Goal: Transaction & Acquisition: Download file/media

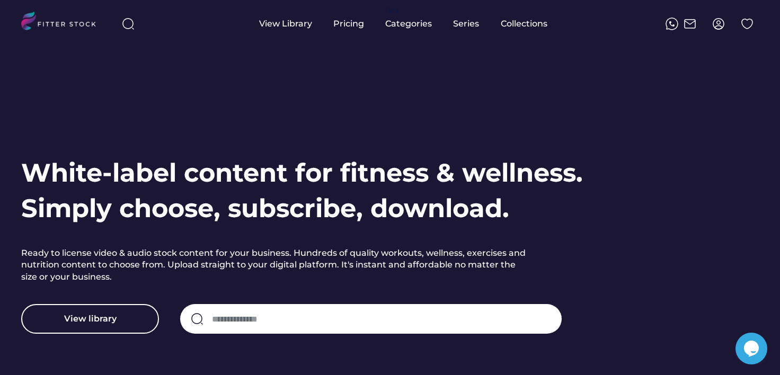
click at [720, 27] on img at bounding box center [718, 23] width 13 height 13
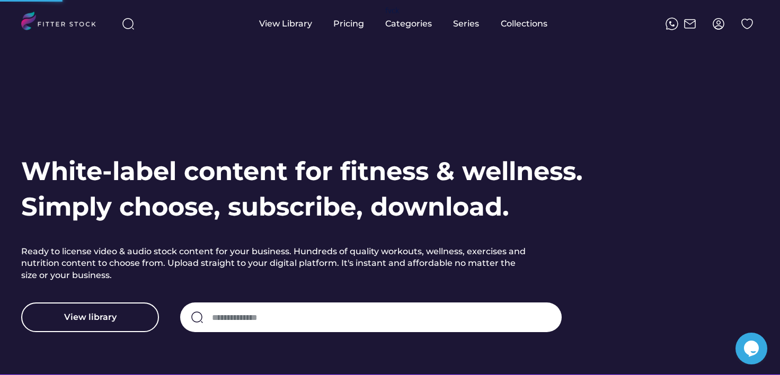
scroll to position [3, 0]
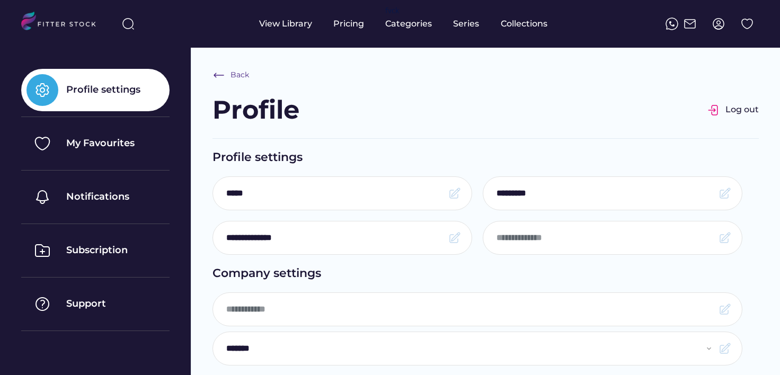
select select "**********"
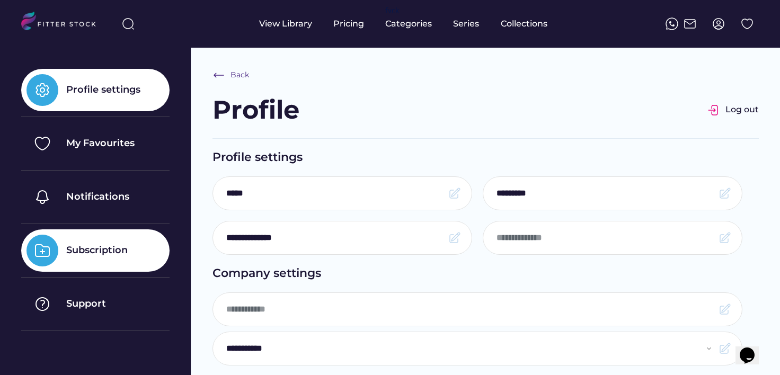
click at [77, 248] on div "Subscription" at bounding box center [96, 250] width 61 height 13
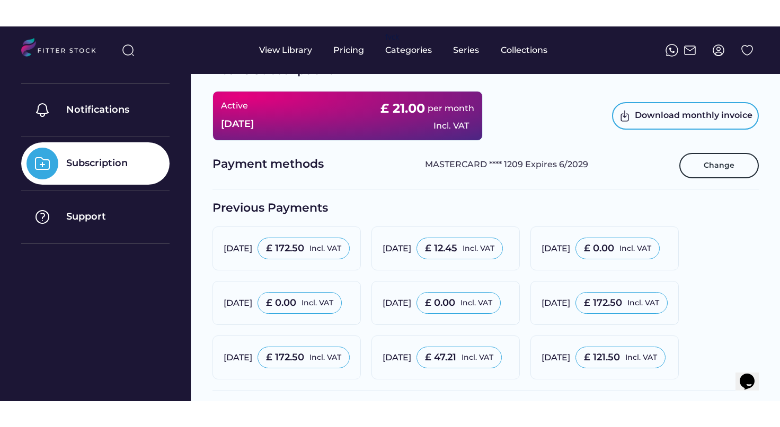
scroll to position [104, 0]
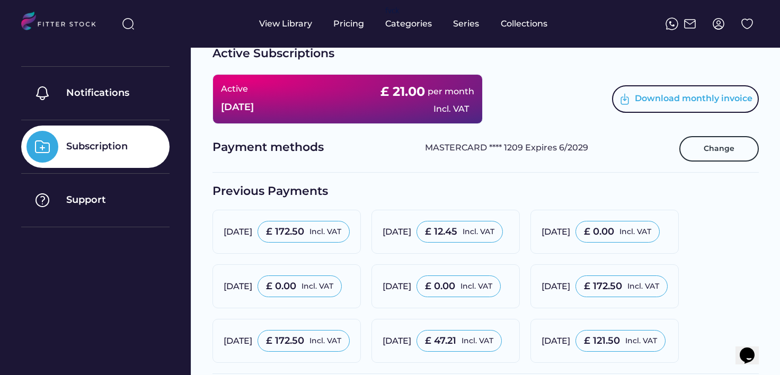
click at [680, 101] on div "Download monthly invoice" at bounding box center [694, 99] width 118 height 13
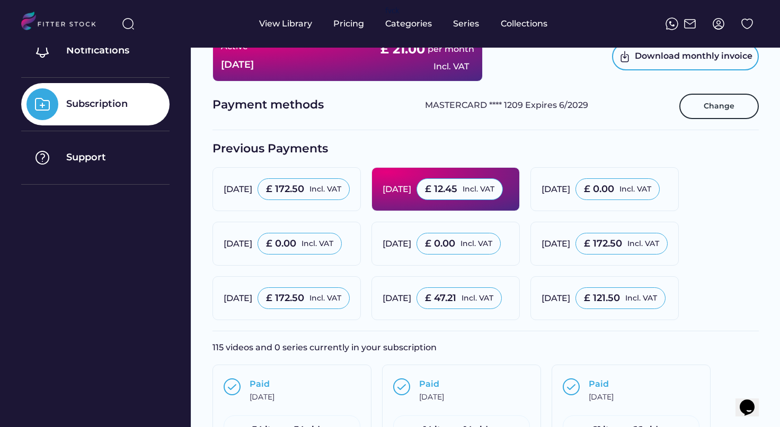
scroll to position [144, 0]
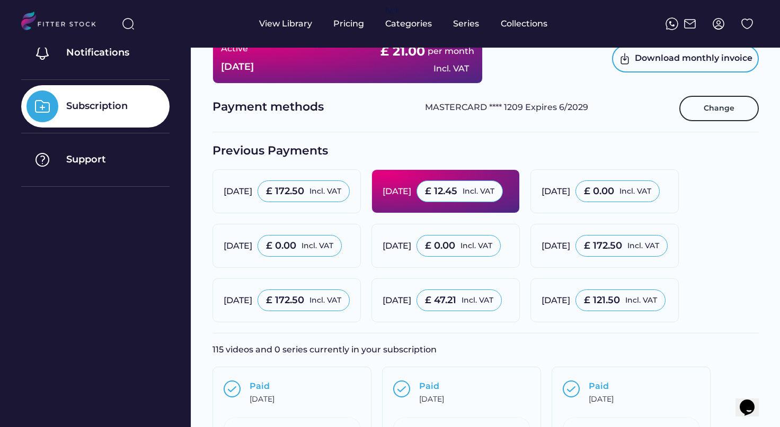
click at [503, 191] on div "£ 12.45 Incl. VAT" at bounding box center [459, 192] width 86 height 22
click at [463, 199] on div "[DATE] £ 12.45 Incl. VAT" at bounding box center [445, 192] width 126 height 22
click at [503, 190] on div "£ 12.45 Incl. VAT" at bounding box center [459, 192] width 86 height 22
drag, startPoint x: 552, startPoint y: 191, endPoint x: 566, endPoint y: 193, distance: 14.0
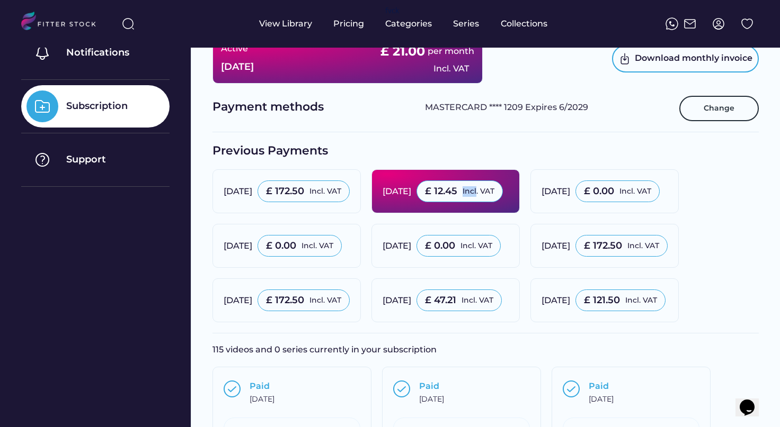
click at [503, 192] on div "£ 12.45 Incl. VAT" at bounding box center [459, 192] width 86 height 22
click at [494, 193] on div "Incl. VAT" at bounding box center [478, 191] width 32 height 11
drag, startPoint x: 568, startPoint y: 193, endPoint x: 593, endPoint y: 193, distance: 24.9
click at [494, 193] on div "Incl. VAT" at bounding box center [478, 191] width 32 height 11
click at [503, 193] on div "£ 12.45 Incl. VAT" at bounding box center [459, 192] width 86 height 22
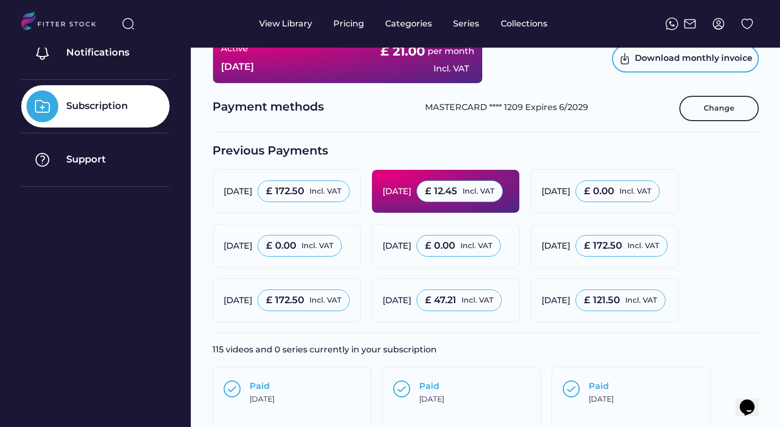
click at [503, 193] on div "£ 12.45 Incl. VAT" at bounding box center [459, 192] width 86 height 22
drag, startPoint x: 593, startPoint y: 193, endPoint x: 584, endPoint y: 193, distance: 9.0
click at [503, 193] on div "£ 12.45 Incl. VAT" at bounding box center [459, 192] width 86 height 22
drag, startPoint x: 584, startPoint y: 193, endPoint x: 556, endPoint y: 194, distance: 28.1
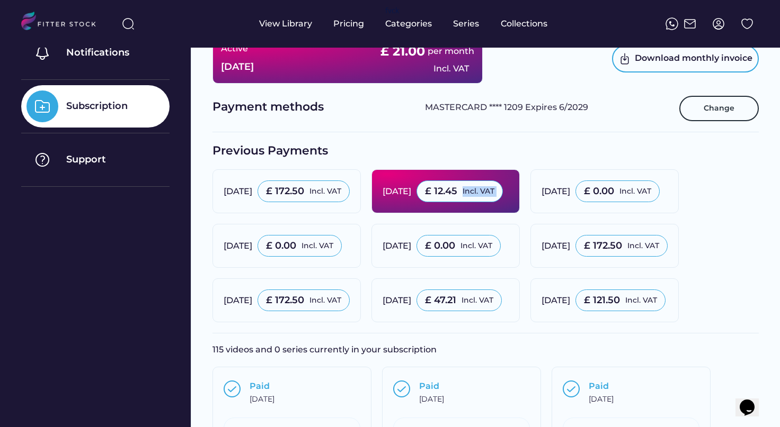
click at [494, 193] on div "Incl. VAT" at bounding box center [478, 191] width 32 height 11
click at [494, 194] on div "Incl. VAT" at bounding box center [478, 191] width 32 height 11
drag, startPoint x: 548, startPoint y: 195, endPoint x: 527, endPoint y: 197, distance: 20.7
click at [457, 195] on div "£ 12.45" at bounding box center [441, 191] width 32 height 13
click at [457, 197] on div "£ 12.45" at bounding box center [441, 191] width 32 height 13
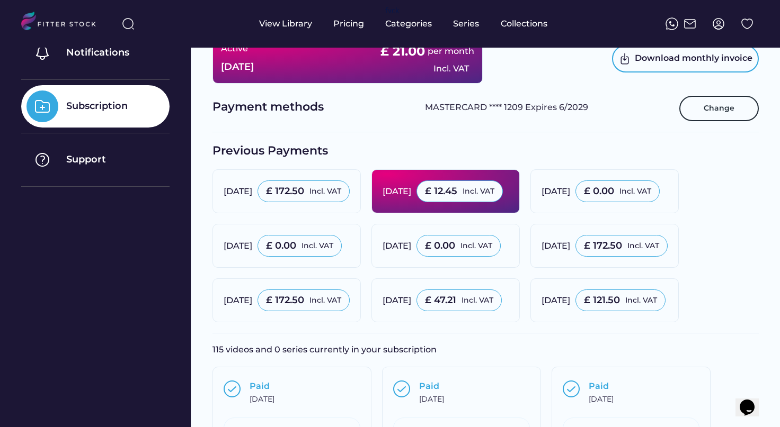
click at [411, 190] on div "[DATE]" at bounding box center [396, 192] width 29 height 12
click at [411, 188] on div "[DATE]" at bounding box center [396, 192] width 29 height 12
click at [411, 190] on div "[DATE]" at bounding box center [396, 192] width 29 height 12
drag, startPoint x: 459, startPoint y: 192, endPoint x: 466, endPoint y: 194, distance: 7.6
click at [411, 192] on div "[DATE]" at bounding box center [396, 192] width 29 height 12
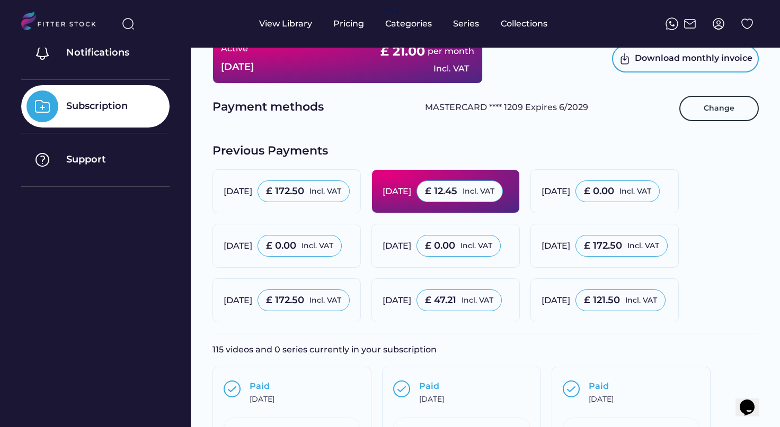
drag, startPoint x: 466, startPoint y: 194, endPoint x: 483, endPoint y: 193, distance: 17.0
click at [411, 194] on div "[DATE]" at bounding box center [396, 192] width 29 height 12
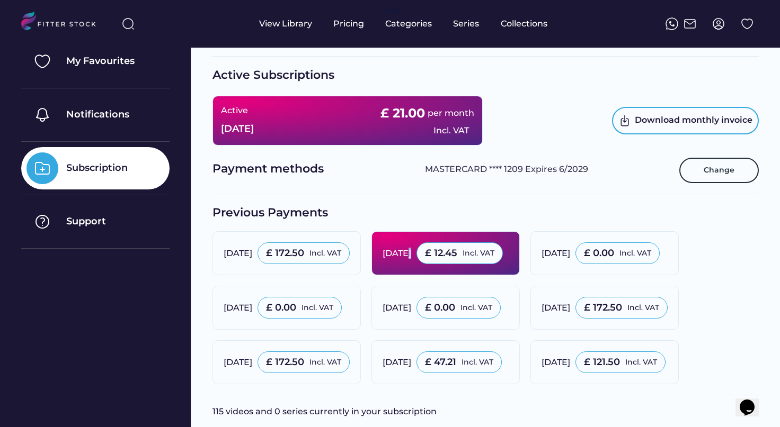
scroll to position [87, 0]
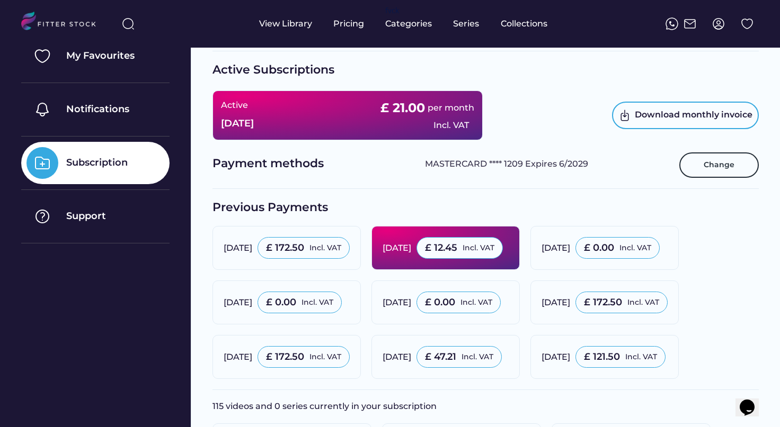
click at [411, 253] on div "[DATE]" at bounding box center [396, 249] width 29 height 12
click at [503, 255] on div "£ 12.45 Incl. VAT" at bounding box center [459, 248] width 86 height 22
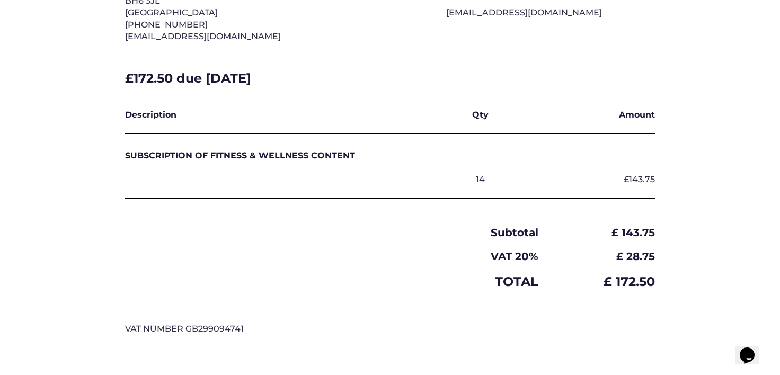
scroll to position [191, 0]
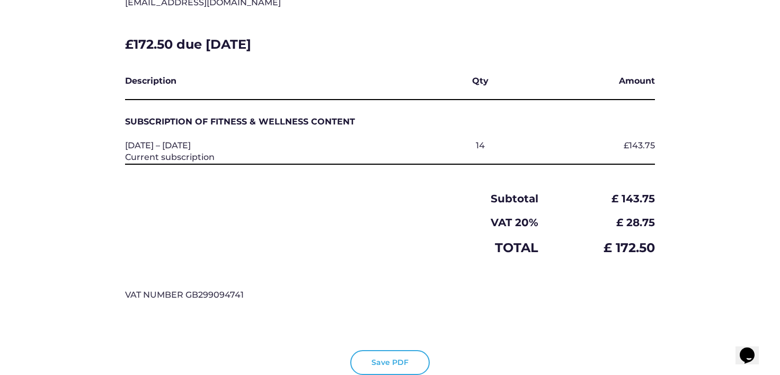
click at [400, 364] on button "Save PDF" at bounding box center [389, 362] width 79 height 25
click at [394, 363] on button "Save PDF" at bounding box center [389, 362] width 79 height 25
click at [670, 40] on div "Invoice Invoice number FSL524 Date of Issue: Sep 13, 2025 Fitter Stock Ltd 125 …" at bounding box center [390, 79] width 636 height 519
click at [405, 362] on button "Save PDF" at bounding box center [389, 362] width 79 height 25
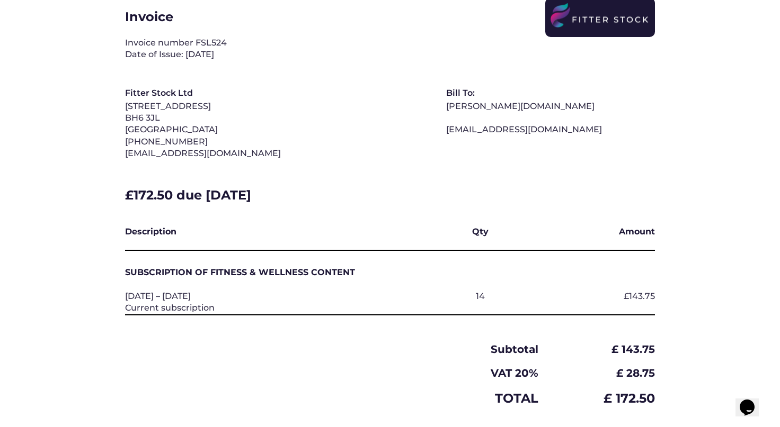
scroll to position [37, 0]
